Goal: Task Accomplishment & Management: Manage account settings

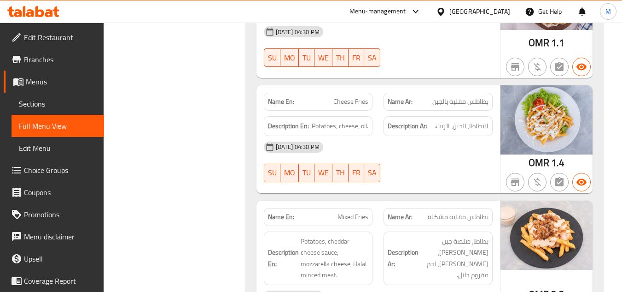
click at [48, 104] on span "Sections" at bounding box center [58, 103] width 78 height 11
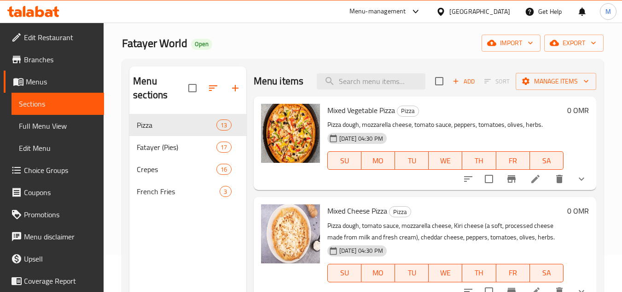
click at [60, 128] on span "Full Menu View" at bounding box center [58, 125] width 78 height 11
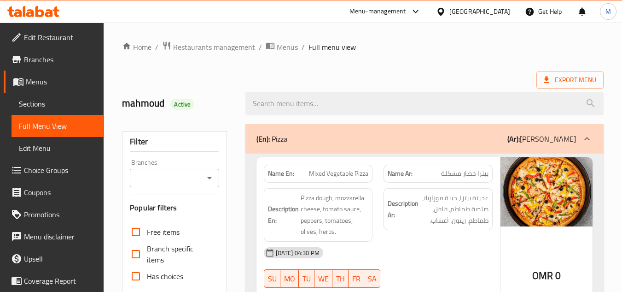
click at [446, 16] on icon at bounding box center [441, 12] width 10 height 10
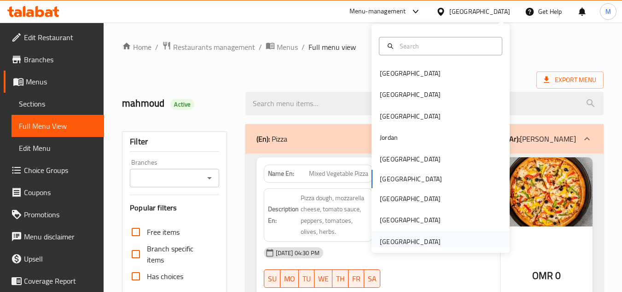
click at [422, 245] on div "[GEOGRAPHIC_DATA]" at bounding box center [410, 241] width 61 height 10
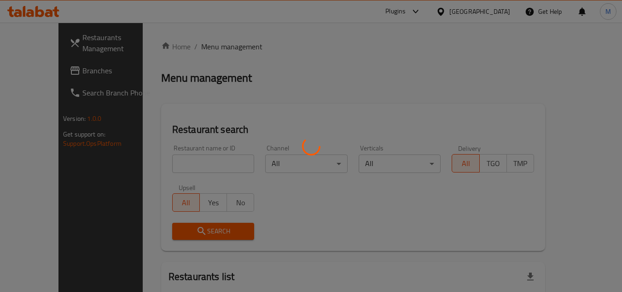
click at [402, 11] on div at bounding box center [311, 146] width 622 height 292
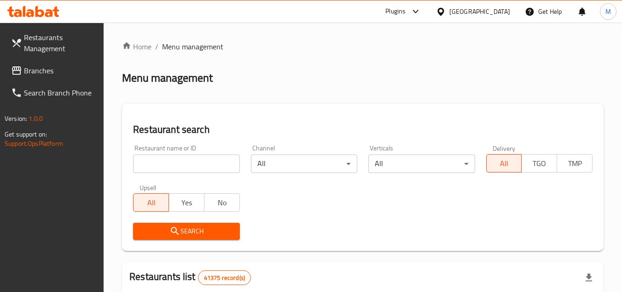
click at [417, 10] on icon at bounding box center [416, 11] width 11 height 11
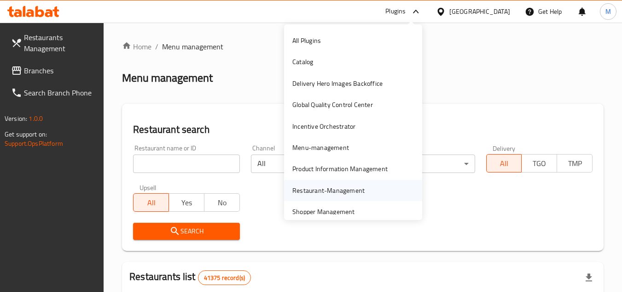
click at [335, 189] on div "Restaurant-Management" at bounding box center [329, 190] width 72 height 10
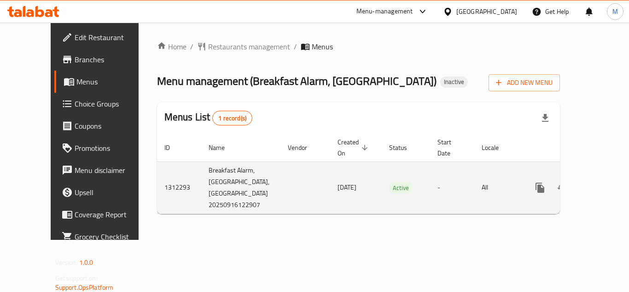
click at [599, 176] on link "enhanced table" at bounding box center [607, 187] width 22 height 22
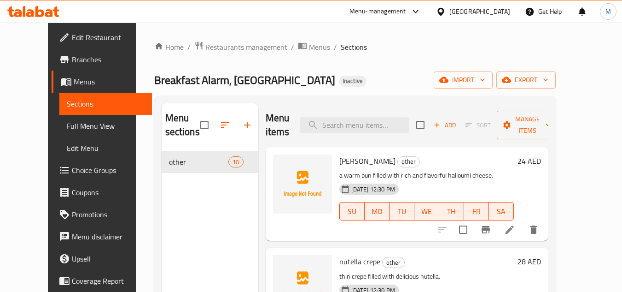
click at [67, 126] on span "Full Menu View" at bounding box center [106, 125] width 78 height 11
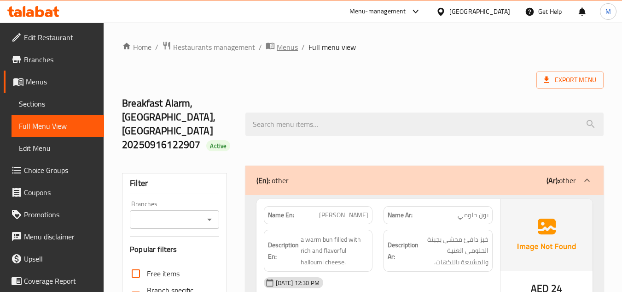
click at [289, 50] on span "Menus" at bounding box center [287, 46] width 21 height 11
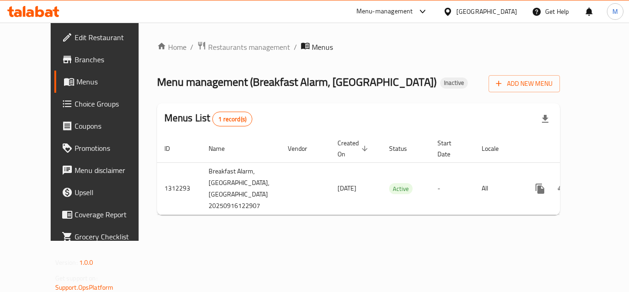
click at [75, 60] on span "Branches" at bounding box center [112, 59] width 74 height 11
click at [553, 78] on span "Add New Menu" at bounding box center [524, 83] width 57 height 12
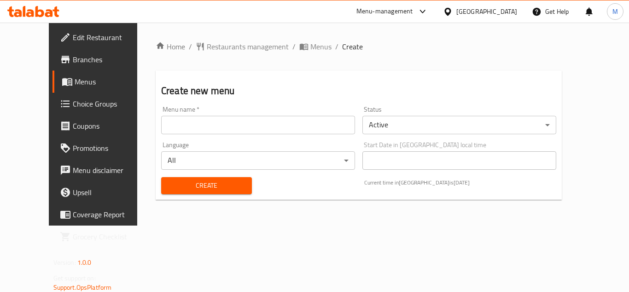
click at [255, 113] on div "Menu name   * Menu name *" at bounding box center [258, 120] width 194 height 28
click at [255, 121] on input "text" at bounding box center [258, 125] width 194 height 18
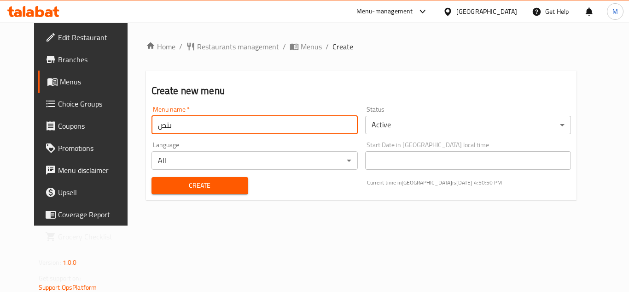
click at [276, 117] on input "ىثص" at bounding box center [255, 125] width 206 height 18
type input "new"
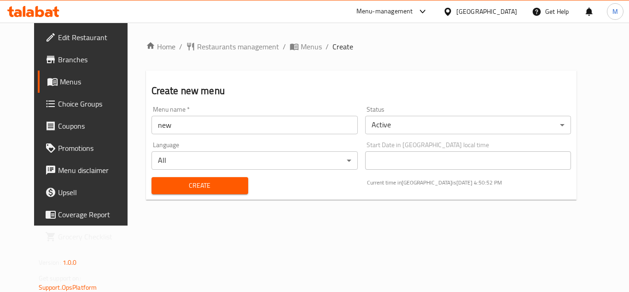
click at [261, 225] on div "Home / Restaurants management / Menus / Create Create new menu Menu name   * ne…" at bounding box center [362, 124] width 468 height 203
click at [166, 180] on span "Create" at bounding box center [200, 186] width 82 height 12
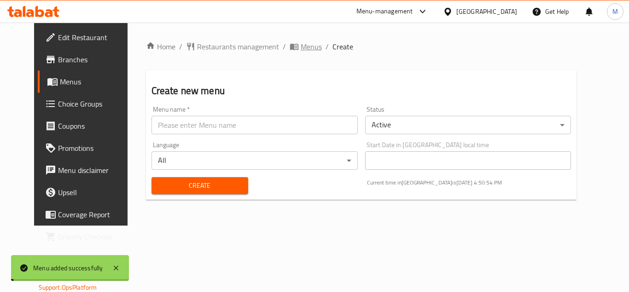
click at [301, 44] on span "Menus" at bounding box center [311, 46] width 21 height 11
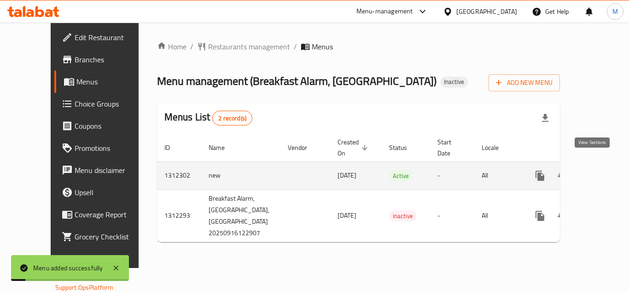
click at [596, 164] on link "enhanced table" at bounding box center [607, 175] width 22 height 22
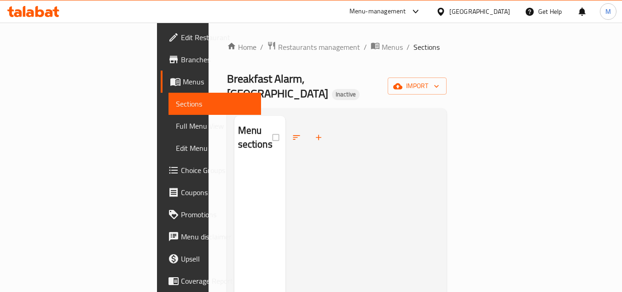
click at [447, 70] on div "Home / Restaurants management / Menus / Sections Breakfast Alarm, [GEOGRAPHIC_D…" at bounding box center [337, 228] width 220 height 374
click at [440, 82] on span "import" at bounding box center [417, 86] width 44 height 12
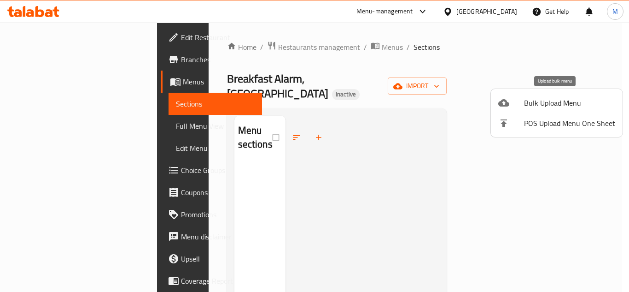
click at [534, 107] on span "Bulk Upload Menu" at bounding box center [569, 102] width 91 height 11
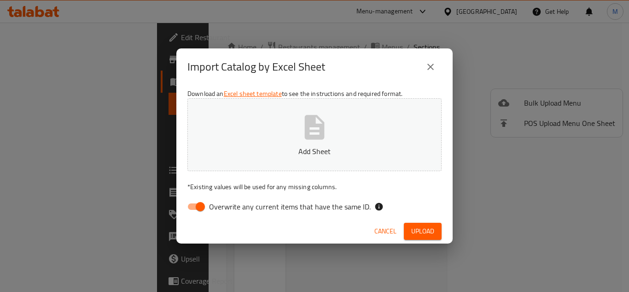
click at [284, 179] on div "Download an Excel sheet template to see the instructions and required format. A…" at bounding box center [314, 152] width 276 height 134
click at [294, 155] on p "Add Sheet" at bounding box center [315, 151] width 226 height 11
click at [293, 206] on span "Overwrite any current items that have the same ID." at bounding box center [290, 206] width 162 height 11
click at [227, 206] on input "Overwrite any current items that have the same ID." at bounding box center [200, 207] width 53 height 18
checkbox input "false"
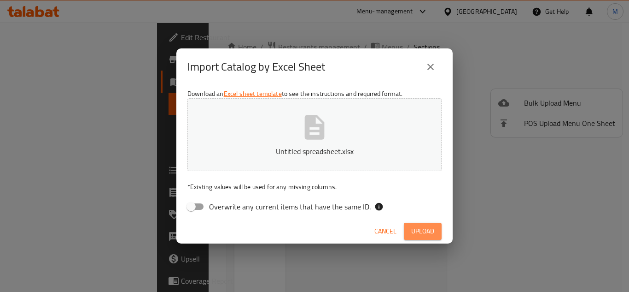
click at [426, 227] on span "Upload" at bounding box center [422, 231] width 23 height 12
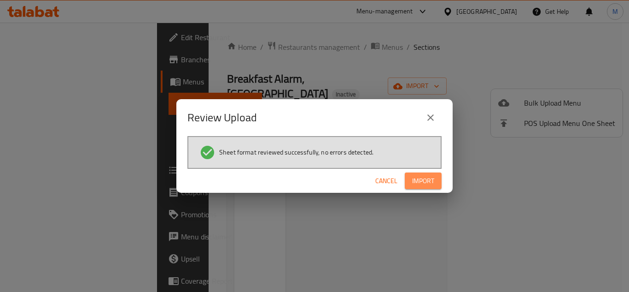
click at [420, 177] on span "Import" at bounding box center [423, 181] width 22 height 12
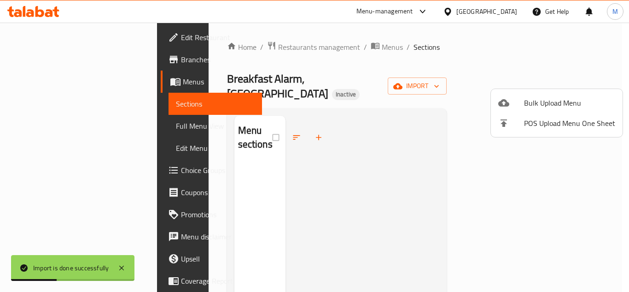
click at [35, 128] on div at bounding box center [314, 146] width 629 height 292
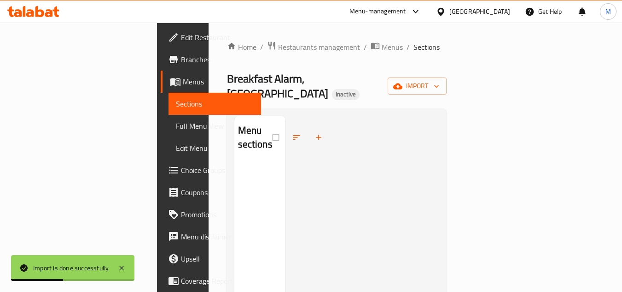
click at [176, 128] on span "Full Menu View" at bounding box center [215, 125] width 78 height 11
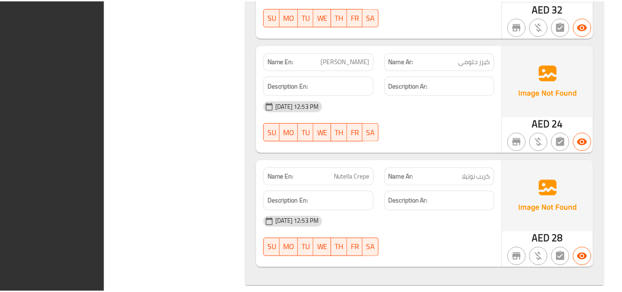
scroll to position [1396, 0]
